Goal: Information Seeking & Learning: Learn about a topic

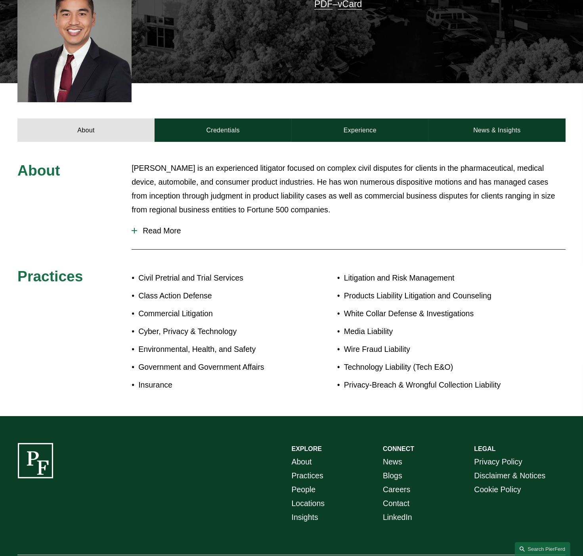
scroll to position [276, 0]
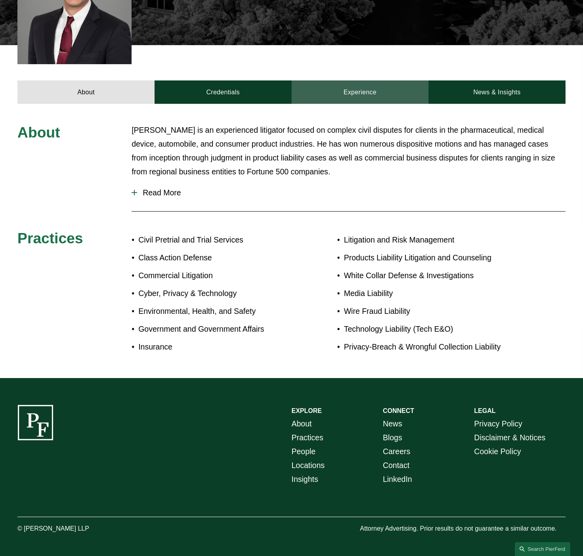
click at [359, 80] on link "Experience" at bounding box center [359, 91] width 137 height 23
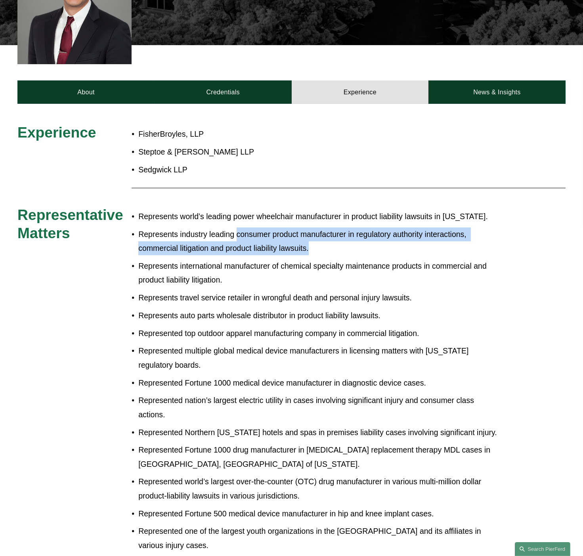
drag, startPoint x: 236, startPoint y: 227, endPoint x: 318, endPoint y: 240, distance: 83.0
click at [318, 240] on p "Represents industry leading consumer product manufacturer in regulatory authori…" at bounding box center [317, 241] width 358 height 28
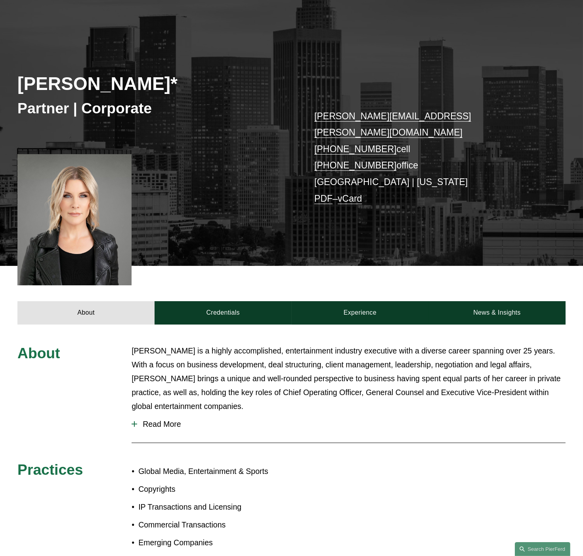
scroll to position [88, 0]
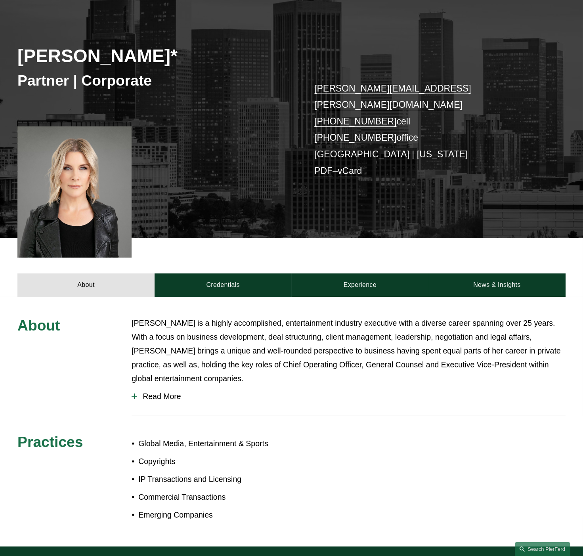
click at [153, 392] on span "Read More" at bounding box center [351, 396] width 428 height 9
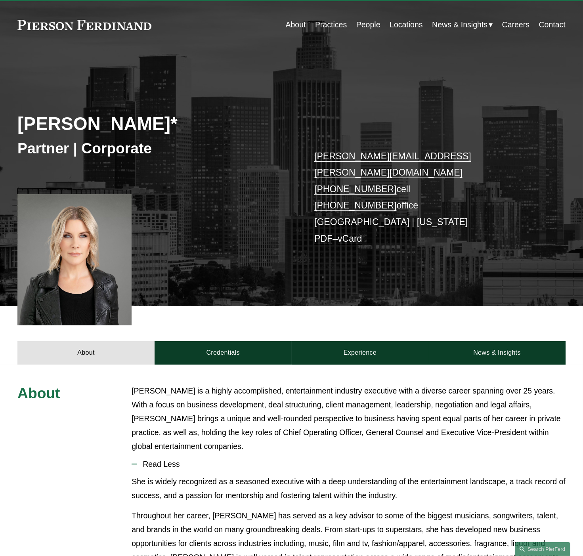
scroll to position [0, 0]
